Goal: Information Seeking & Learning: Learn about a topic

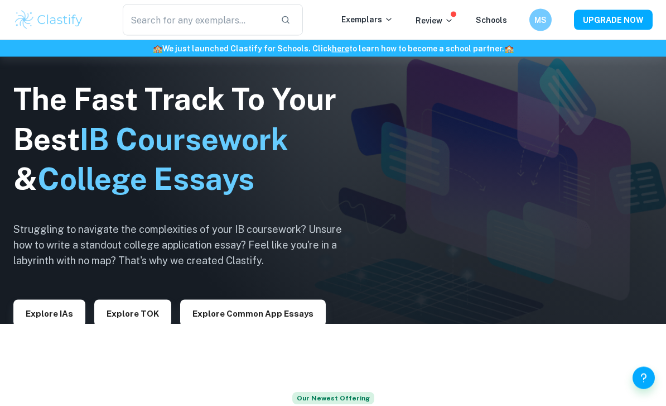
scroll to position [3, 0]
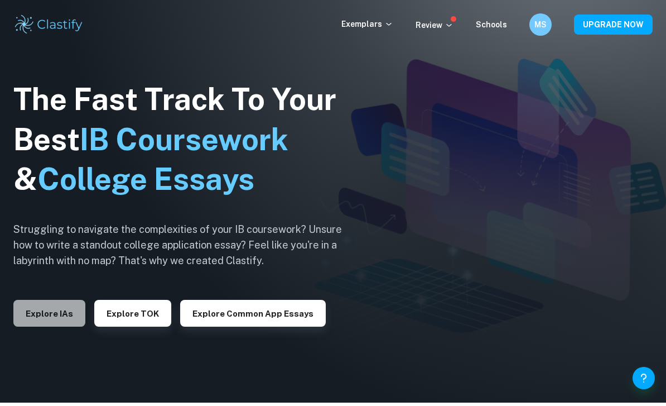
click at [60, 326] on button "Explore IAs" at bounding box center [49, 313] width 72 height 27
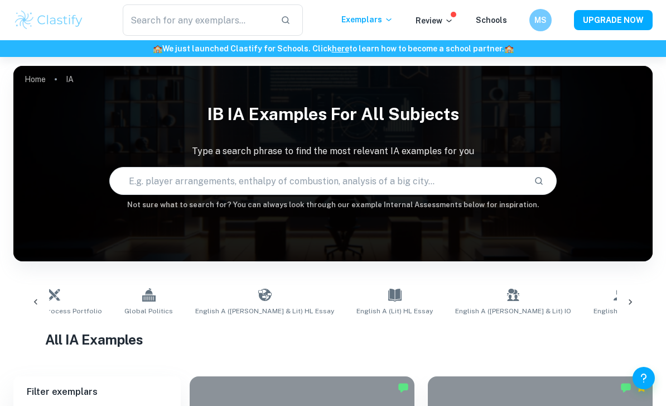
scroll to position [0, 908]
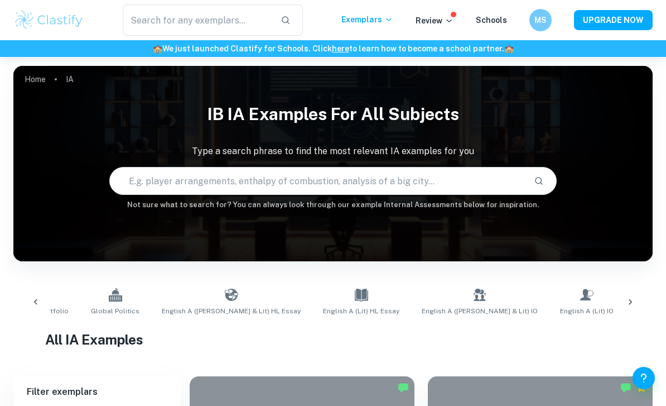
click at [277, 179] on input "text" at bounding box center [317, 180] width 415 height 31
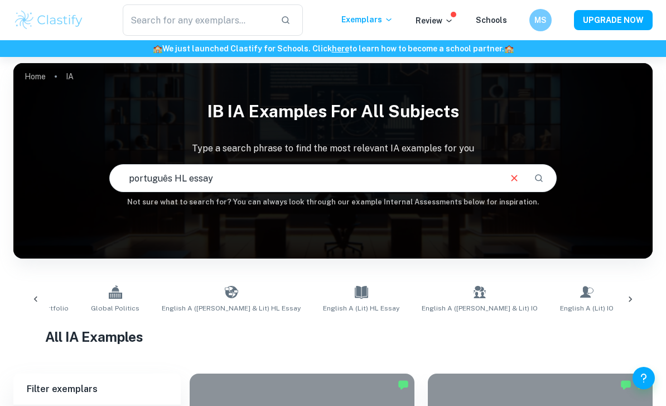
type input "português HL essay"
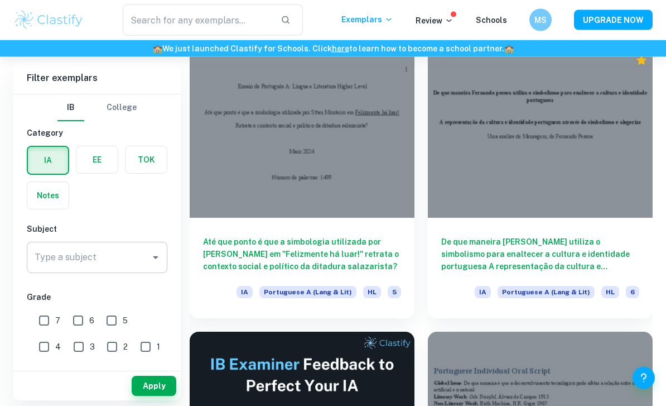
scroll to position [327, 0]
click at [45, 317] on input "7" at bounding box center [44, 320] width 22 height 22
checkbox input "true"
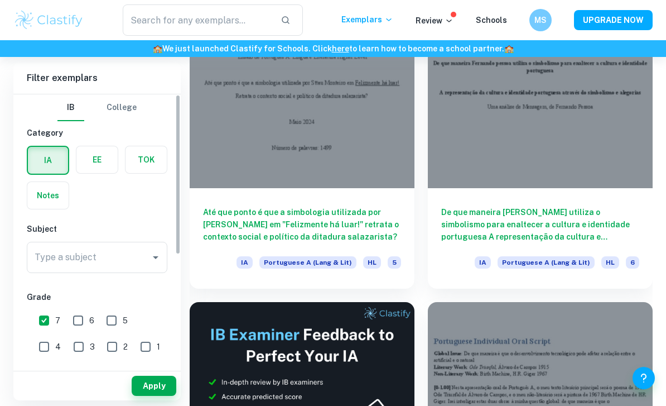
scroll to position [71, 0]
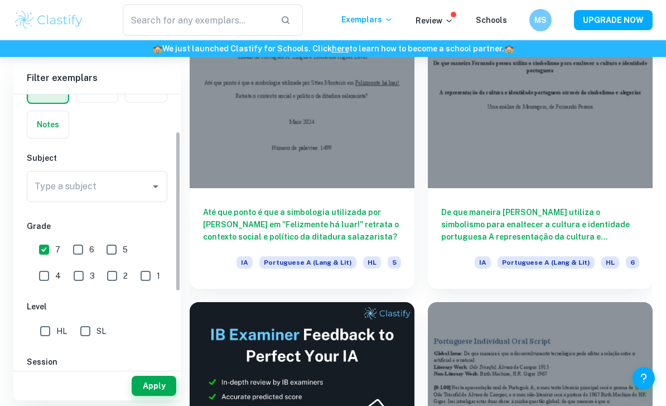
click at [48, 333] on input "HL" at bounding box center [45, 331] width 22 height 22
checkbox input "true"
click at [129, 188] on input "Type a subject" at bounding box center [89, 186] width 114 height 21
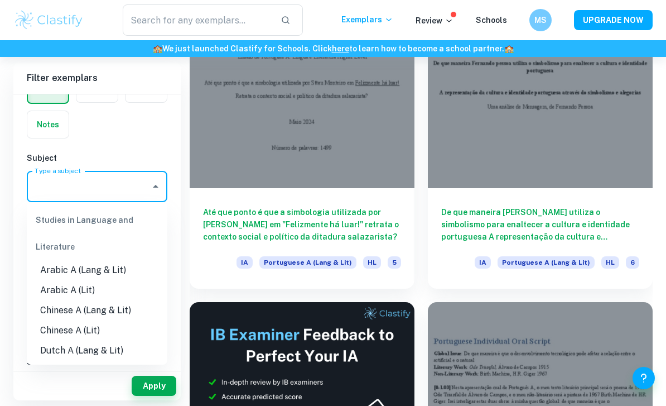
scroll to position [356, 0]
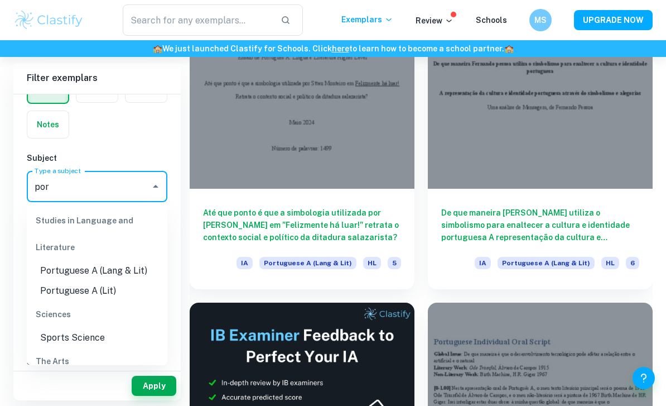
click at [136, 273] on li "Portuguese A (Lang & Lit)" at bounding box center [97, 271] width 141 height 20
type input "Portuguese A (Lang & Lit)"
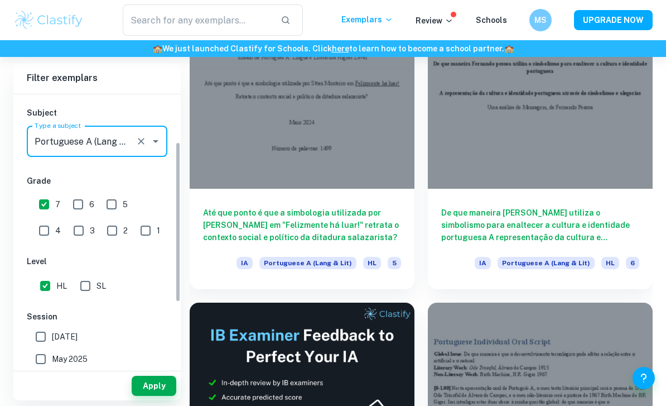
scroll to position [122, 0]
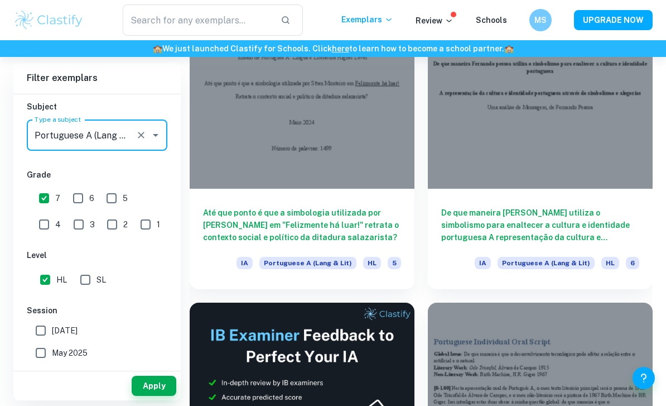
click at [45, 354] on input "May 2025" at bounding box center [41, 352] width 22 height 22
checkbox input "true"
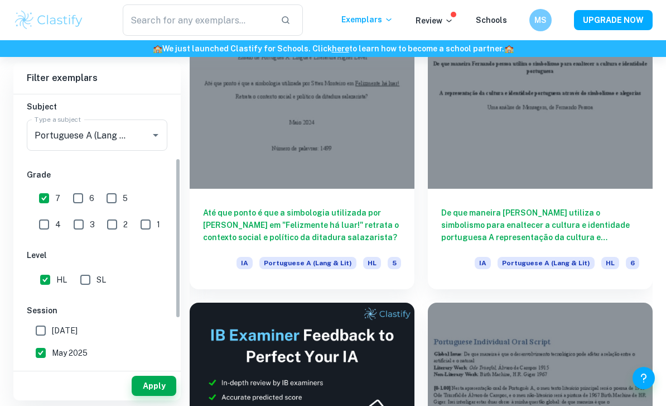
scroll to position [356, 0]
click at [43, 397] on input "May 2024" at bounding box center [41, 397] width 22 height 22
checkbox input "true"
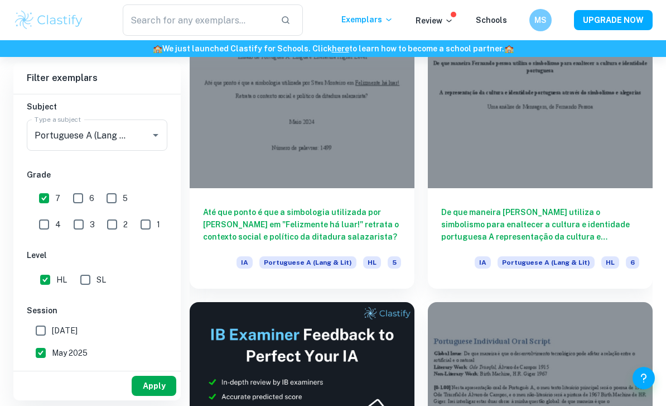
click at [150, 396] on button "Apply" at bounding box center [154, 385] width 45 height 20
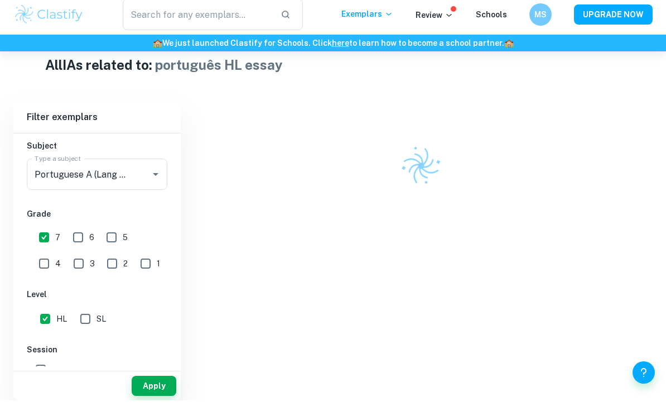
scroll to position [0, 0]
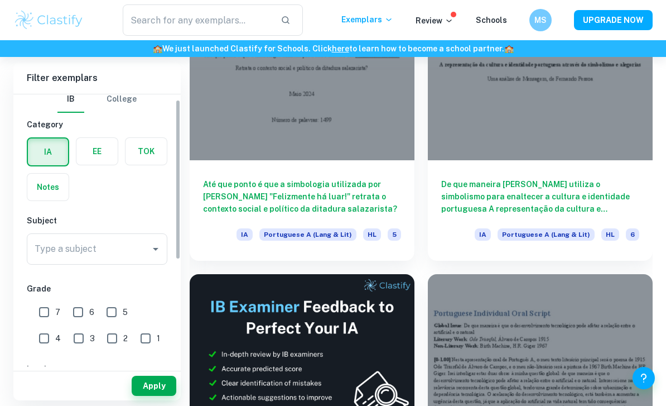
scroll to position [13, 0]
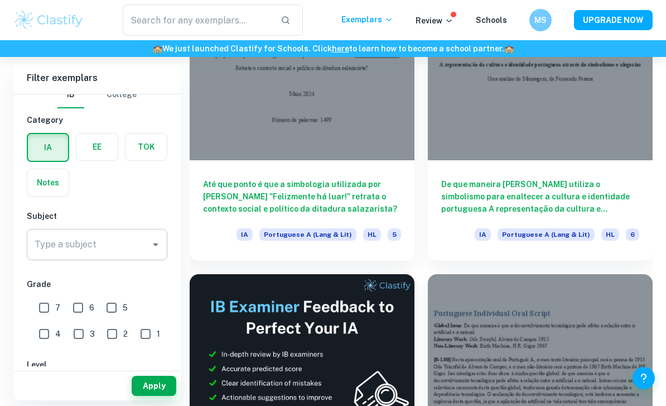
click at [145, 240] on input "Type a subject" at bounding box center [89, 244] width 114 height 21
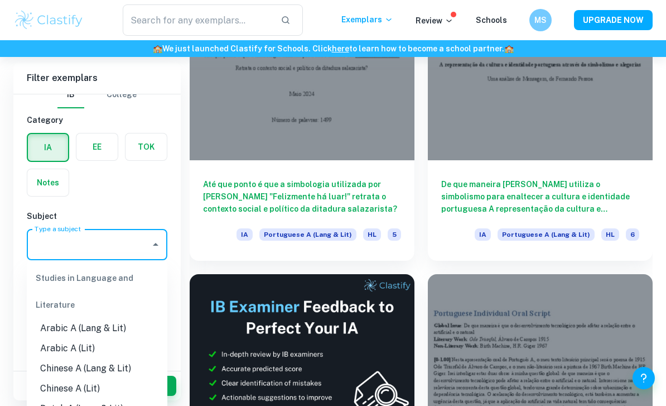
scroll to position [384, 0]
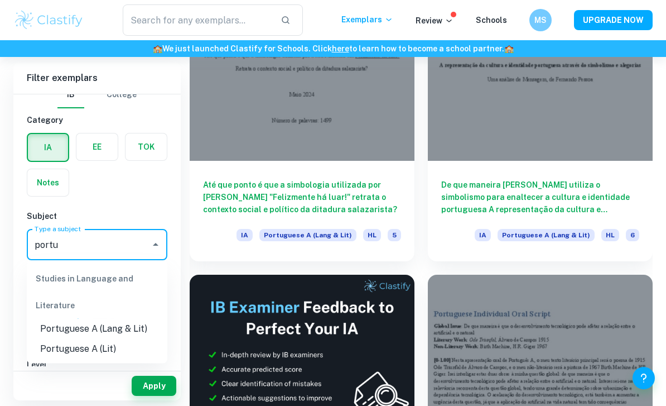
click at [117, 330] on li "Portuguese A (Lang & Lit)" at bounding box center [97, 329] width 141 height 20
type input "Portuguese A (Lang & Lit)"
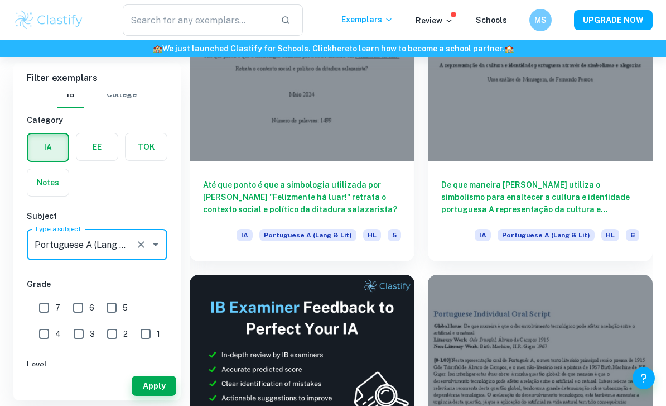
click at [48, 311] on input "7" at bounding box center [44, 307] width 22 height 22
checkbox input "true"
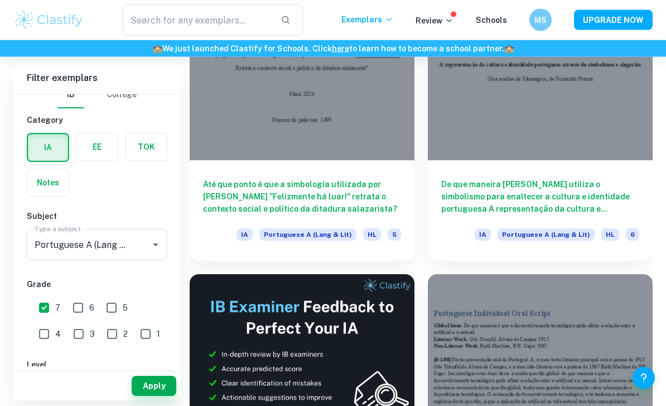
click at [42, 388] on input "HL" at bounding box center [45, 389] width 22 height 22
checkbox input "true"
click at [153, 396] on button "Apply" at bounding box center [154, 385] width 45 height 20
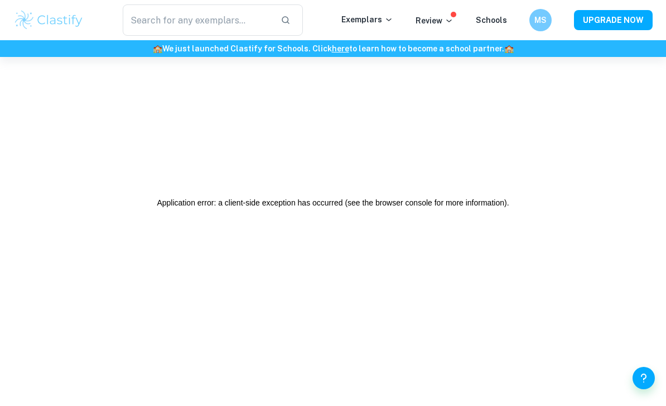
scroll to position [94, 0]
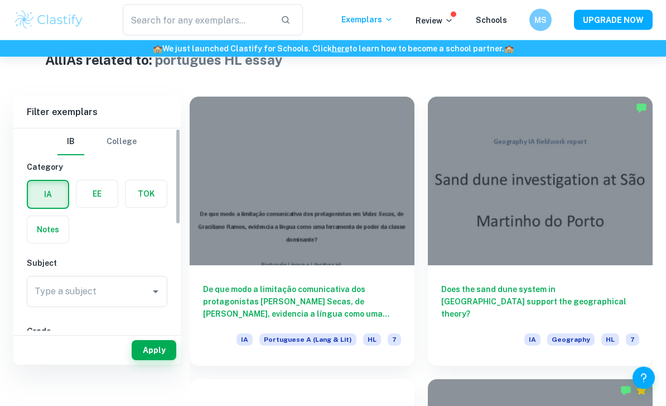
scroll to position [282, 0]
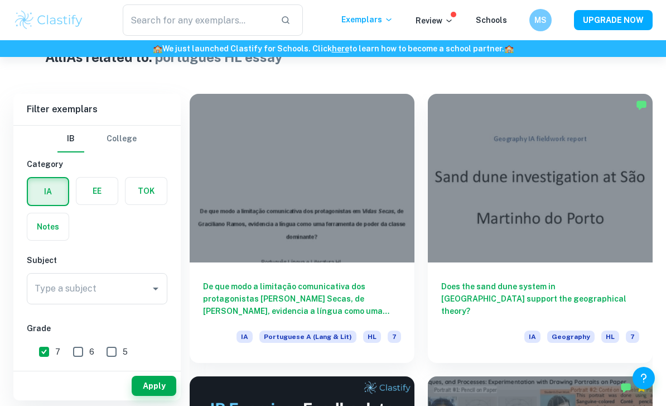
click at [56, 192] on label "button" at bounding box center [48, 191] width 40 height 27
click at [0, 0] on input "radio" at bounding box center [0, 0] width 0 height 0
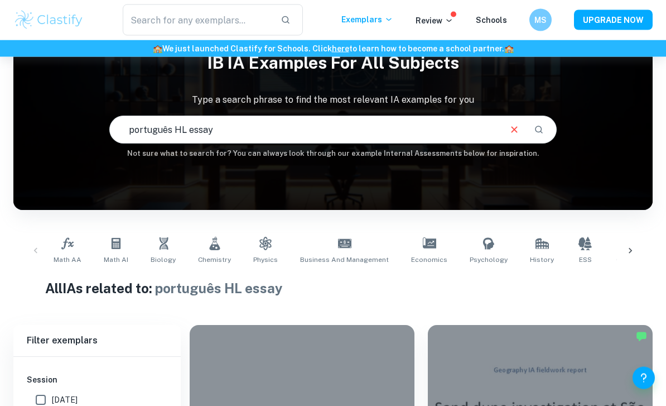
scroll to position [23, 0]
